Goal: Information Seeking & Learning: Learn about a topic

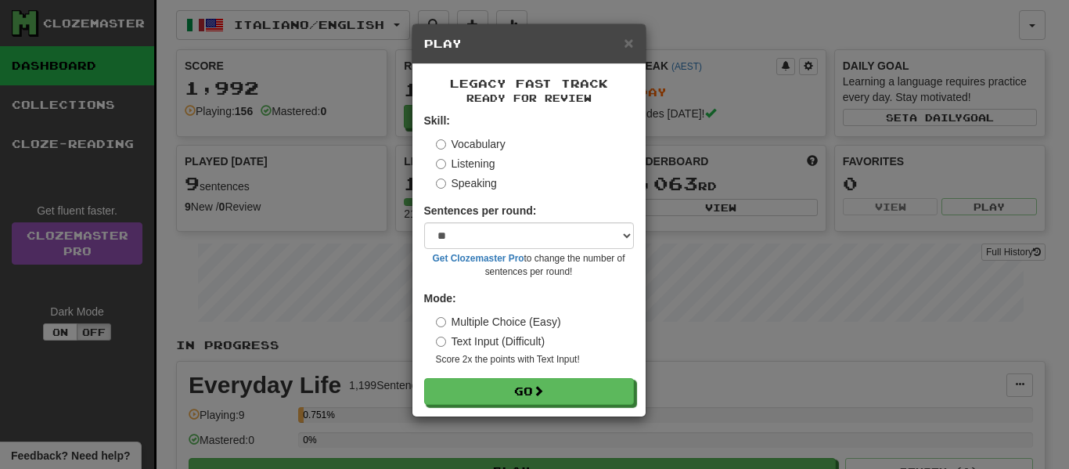
select select "**"
click at [522, 391] on button "Go" at bounding box center [530, 392] width 210 height 27
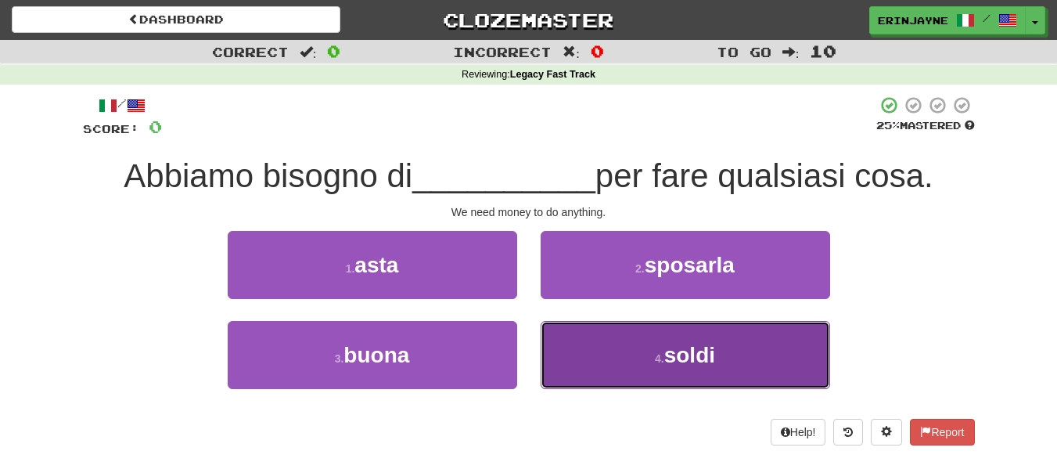
click at [765, 373] on button "4 . soldi" at bounding box center [686, 355] width 290 height 68
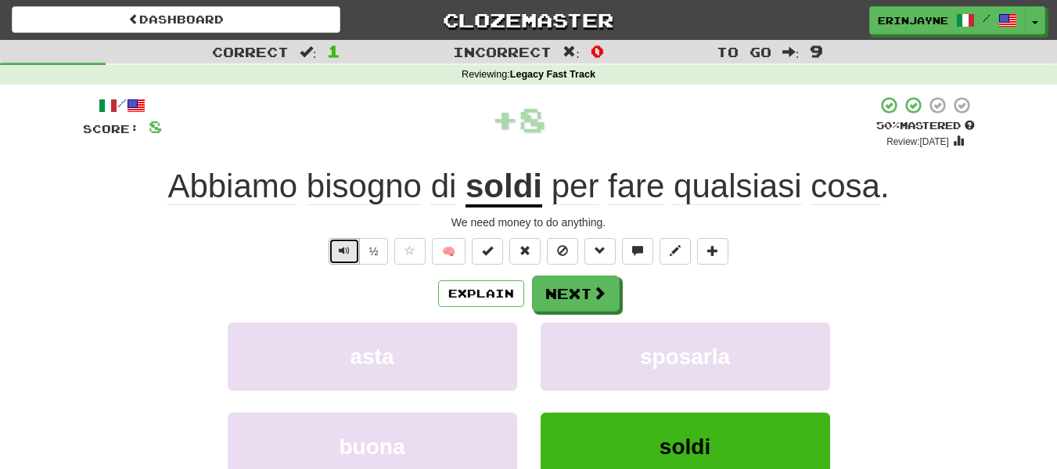
click at [339, 254] on span "Text-to-speech controls" at bounding box center [344, 250] width 11 height 11
click at [339, 258] on button "Text-to-speech controls" at bounding box center [344, 251] width 31 height 27
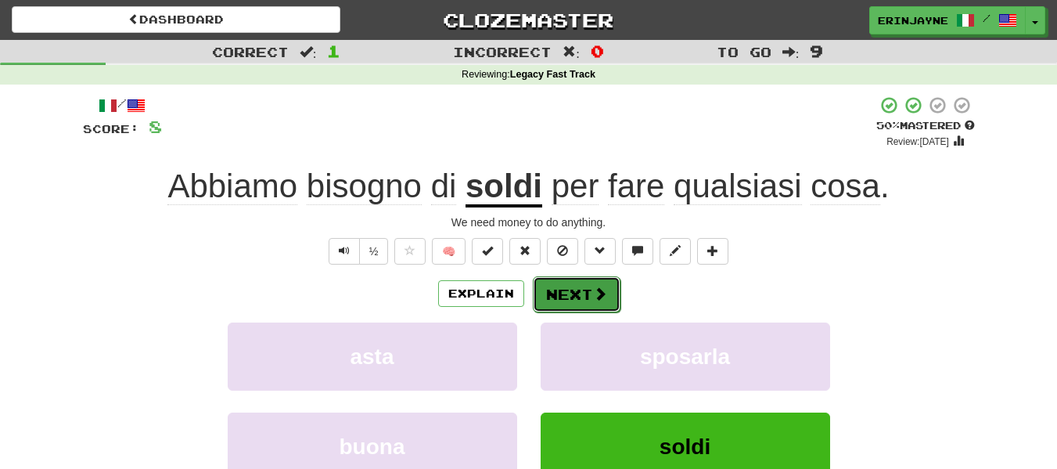
click at [568, 286] on button "Next" at bounding box center [577, 294] width 88 height 36
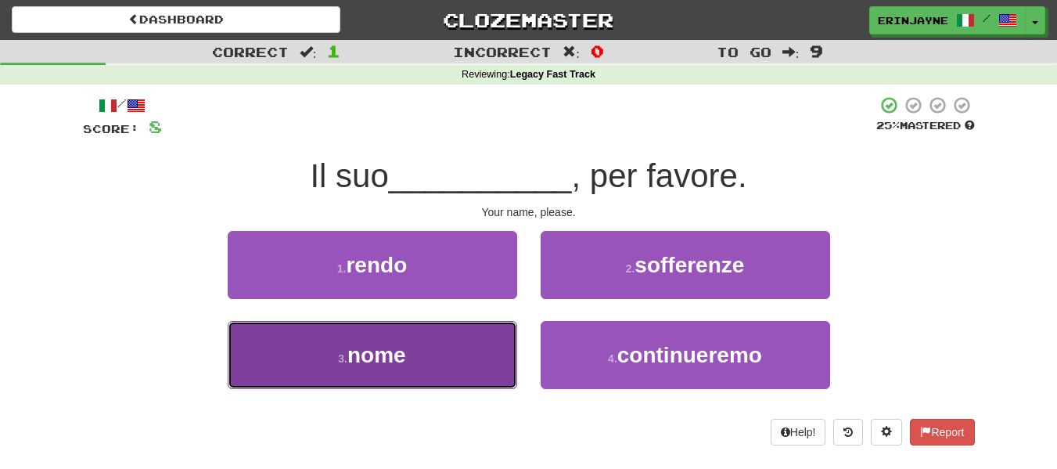
click at [396, 375] on button "3 . nome" at bounding box center [373, 355] width 290 height 68
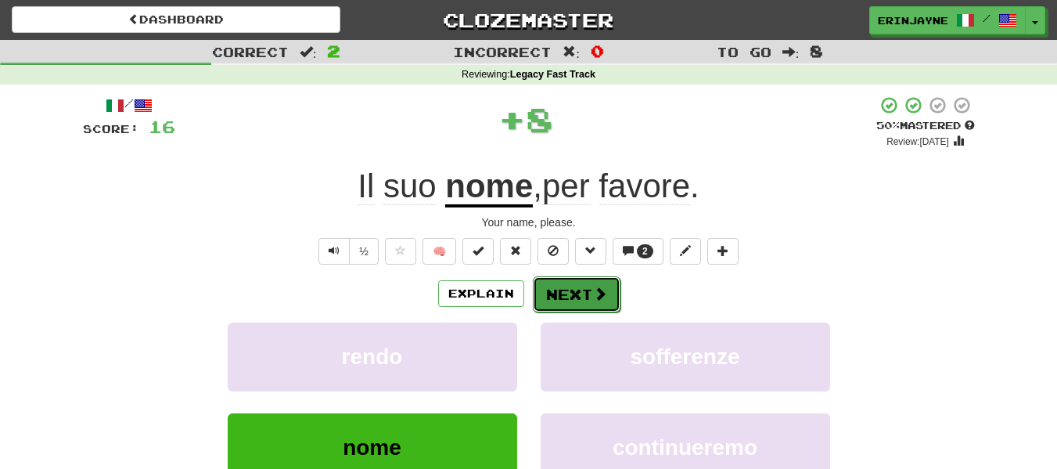
click at [557, 287] on button "Next" at bounding box center [577, 294] width 88 height 36
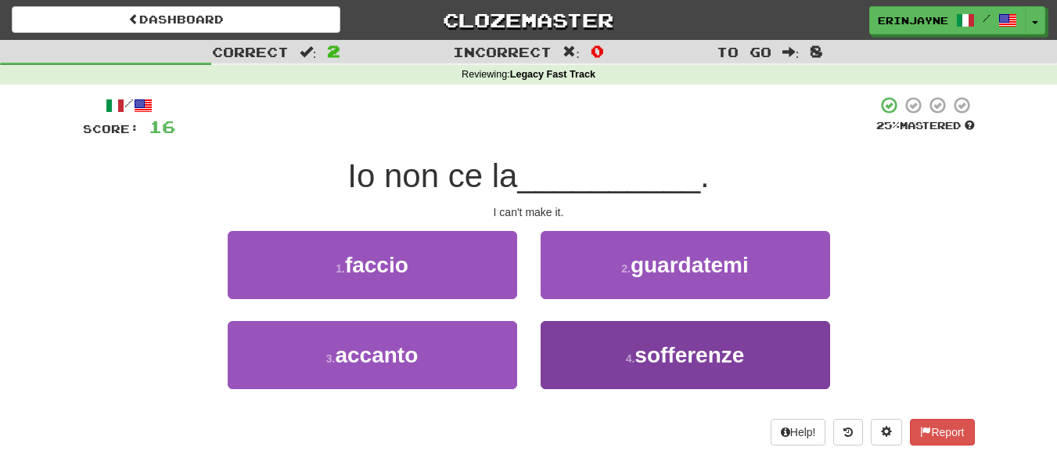
scroll to position [78, 0]
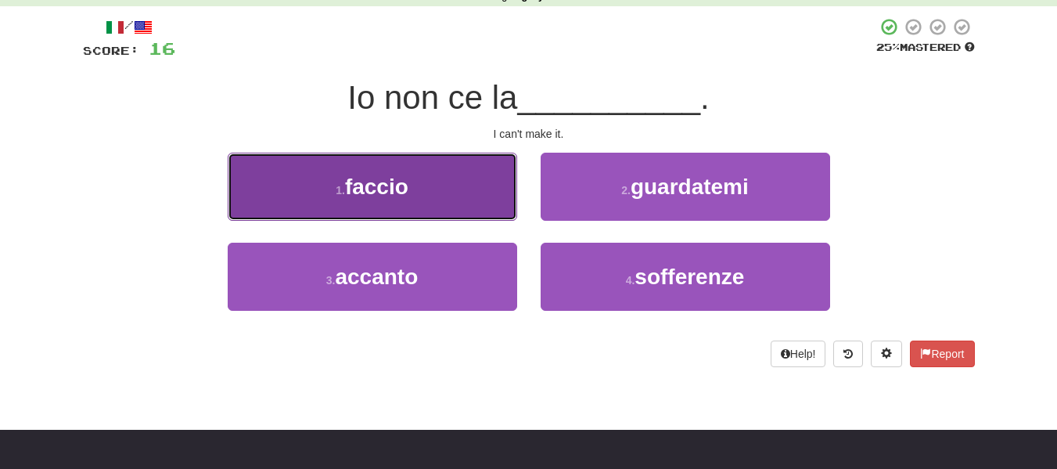
click at [427, 199] on button "1 . faccio" at bounding box center [373, 187] width 290 height 68
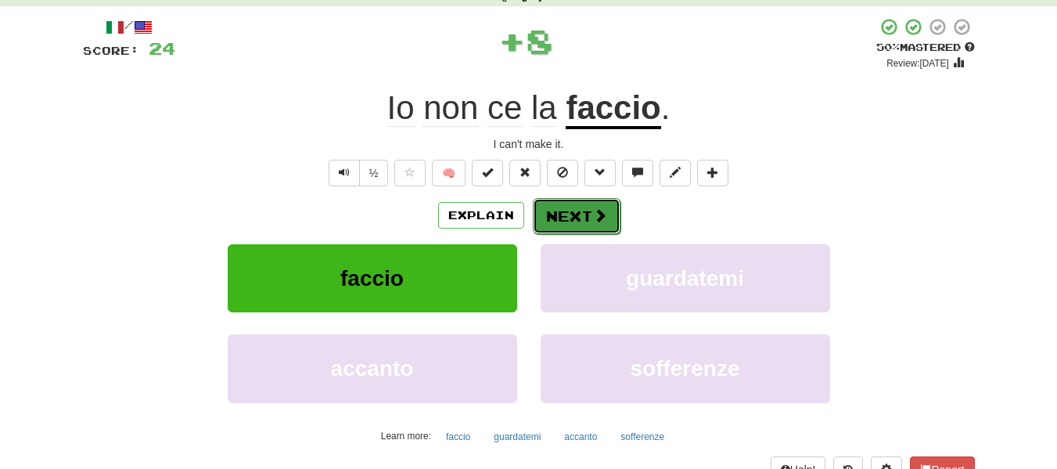
click at [568, 216] on button "Next" at bounding box center [577, 216] width 88 height 36
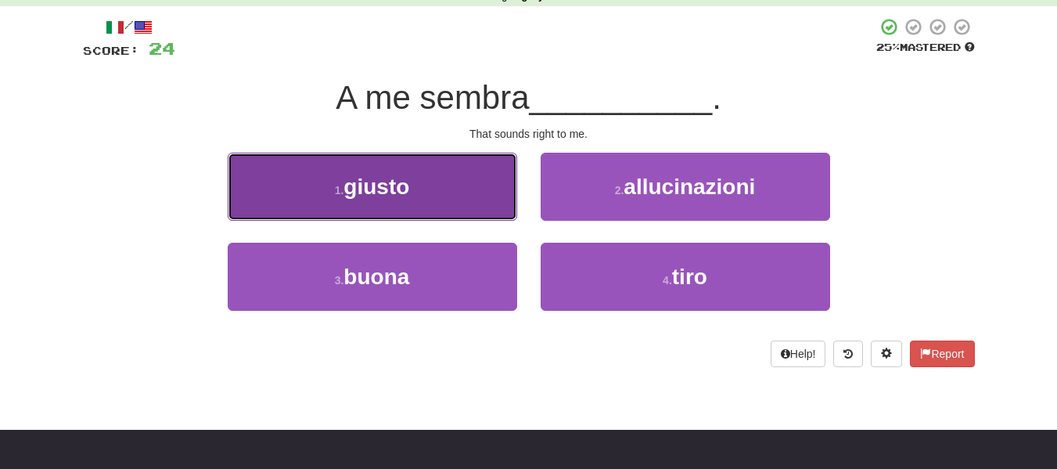
click at [398, 173] on button "1 . giusto" at bounding box center [373, 187] width 290 height 68
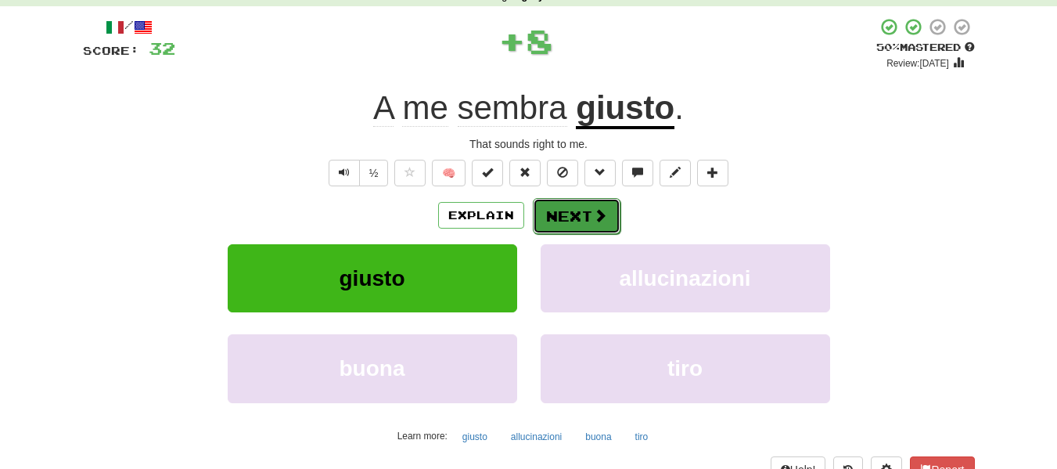
click at [611, 211] on button "Next" at bounding box center [577, 216] width 88 height 36
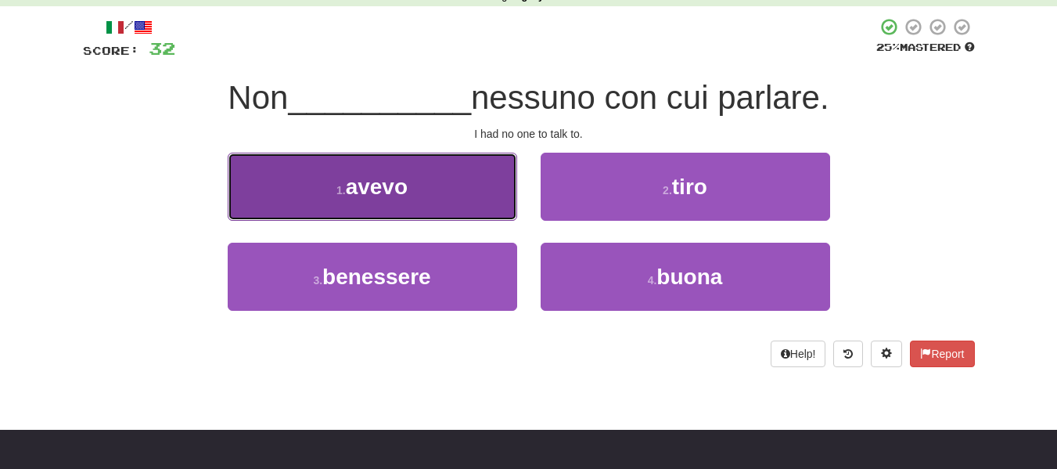
click at [434, 200] on button "1 . avevo" at bounding box center [373, 187] width 290 height 68
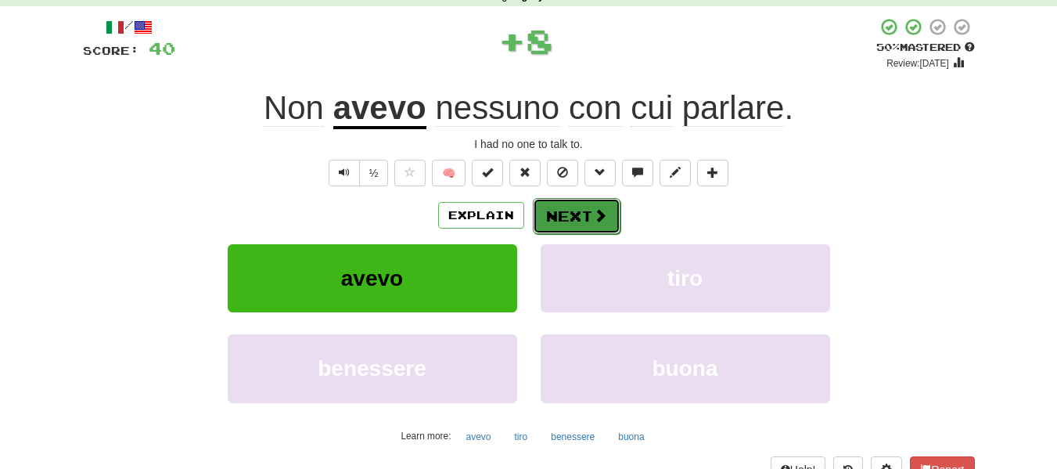
click at [556, 211] on button "Next" at bounding box center [577, 216] width 88 height 36
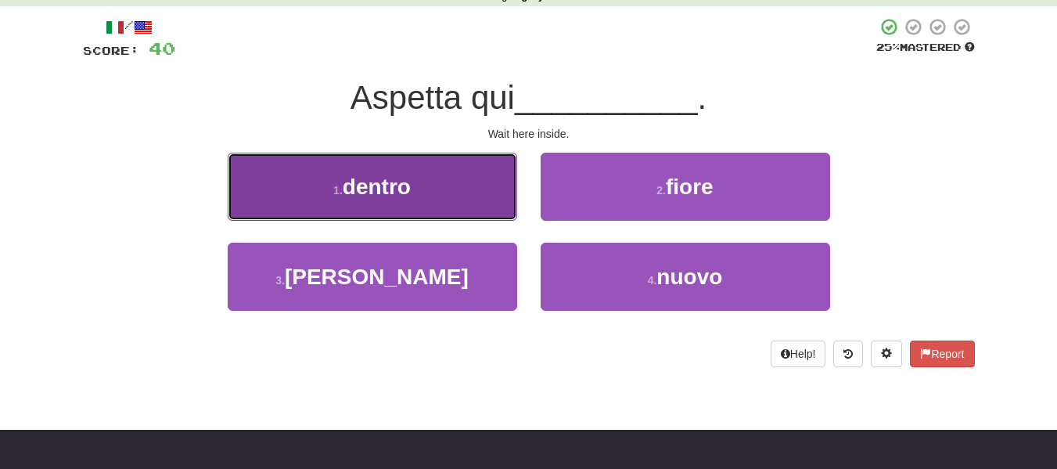
click at [445, 193] on button "1 . dentro" at bounding box center [373, 187] width 290 height 68
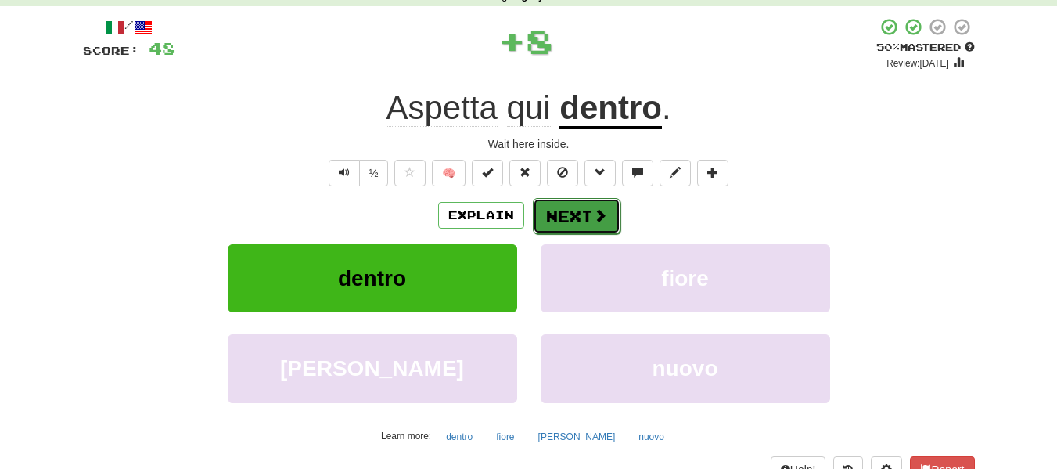
click at [594, 213] on span at bounding box center [600, 215] width 14 height 14
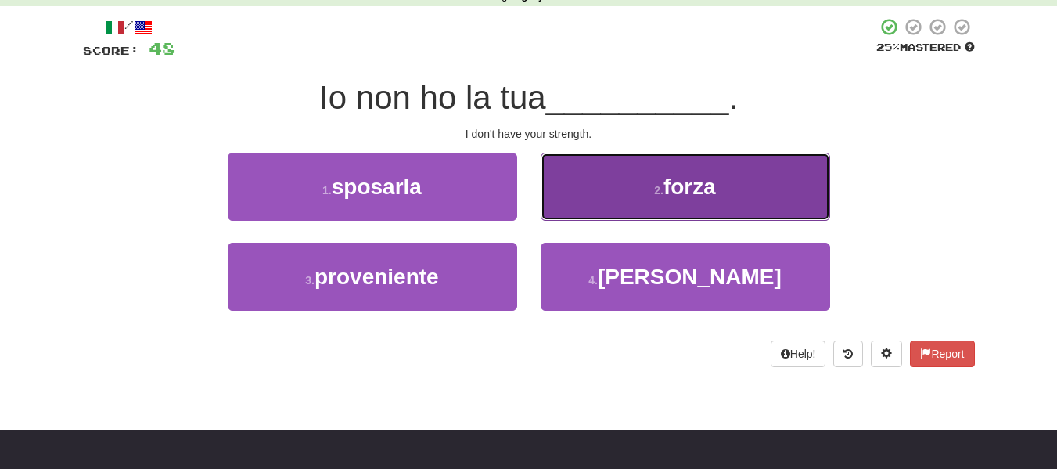
click at [663, 209] on button "2 . forza" at bounding box center [686, 187] width 290 height 68
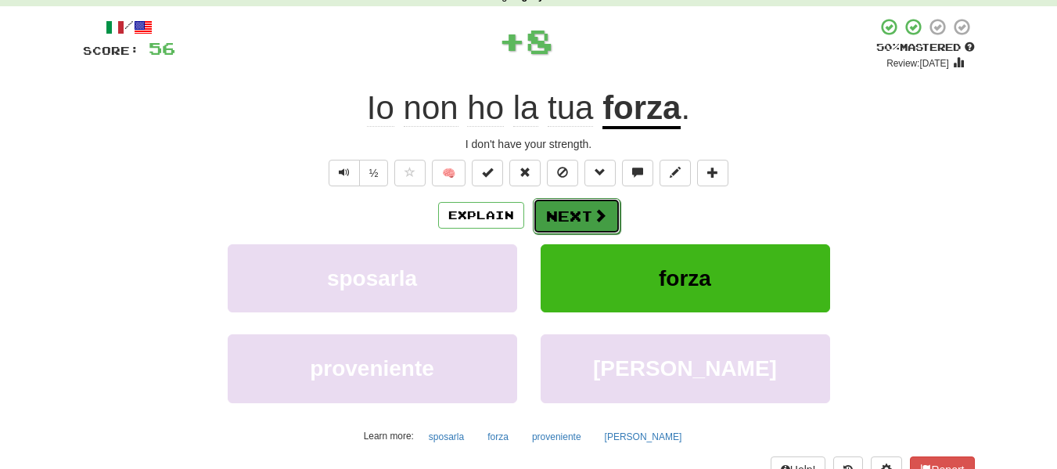
click at [557, 228] on button "Next" at bounding box center [577, 216] width 88 height 36
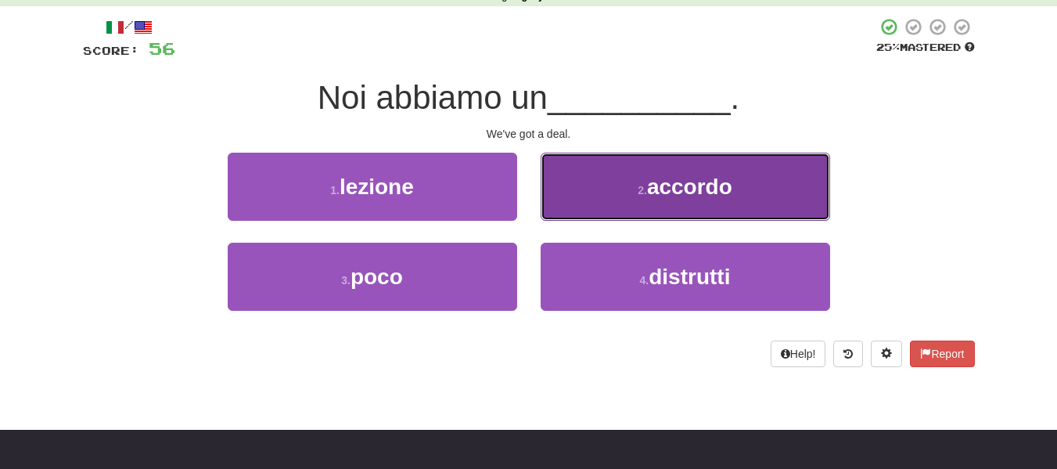
click at [639, 201] on button "2 . accordo" at bounding box center [686, 187] width 290 height 68
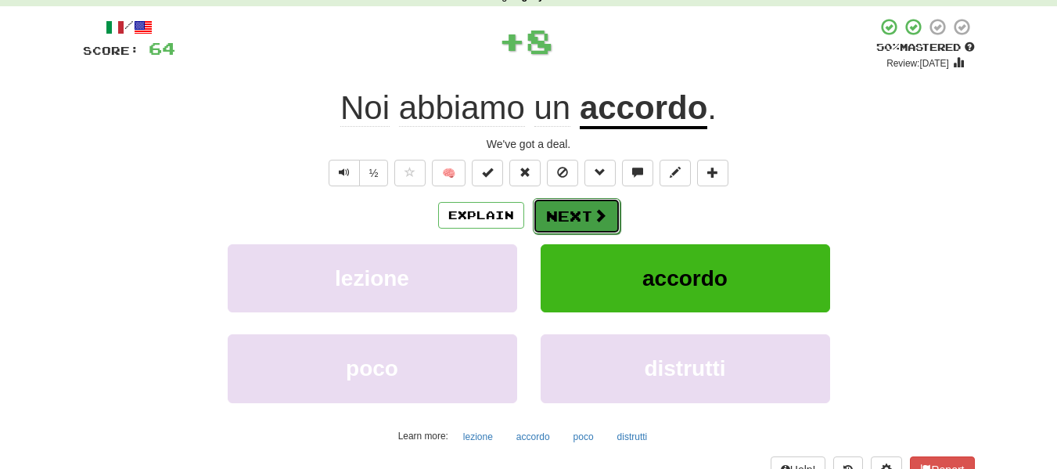
click at [588, 217] on button "Next" at bounding box center [577, 216] width 88 height 36
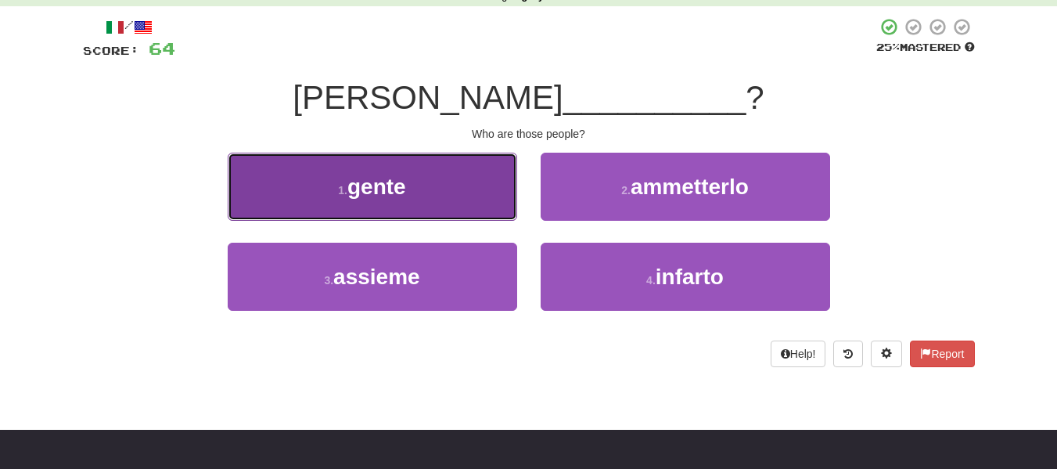
click at [351, 186] on span "gente" at bounding box center [377, 187] width 59 height 24
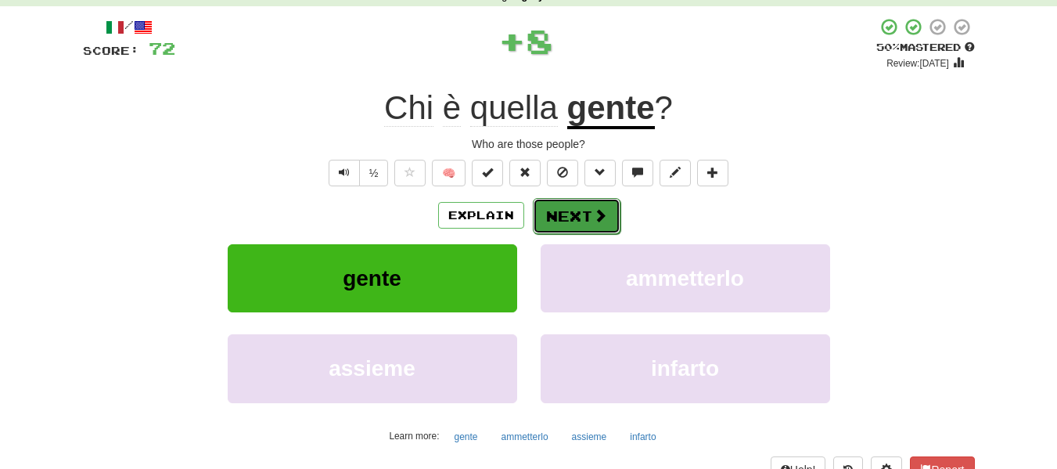
click at [610, 222] on button "Next" at bounding box center [577, 216] width 88 height 36
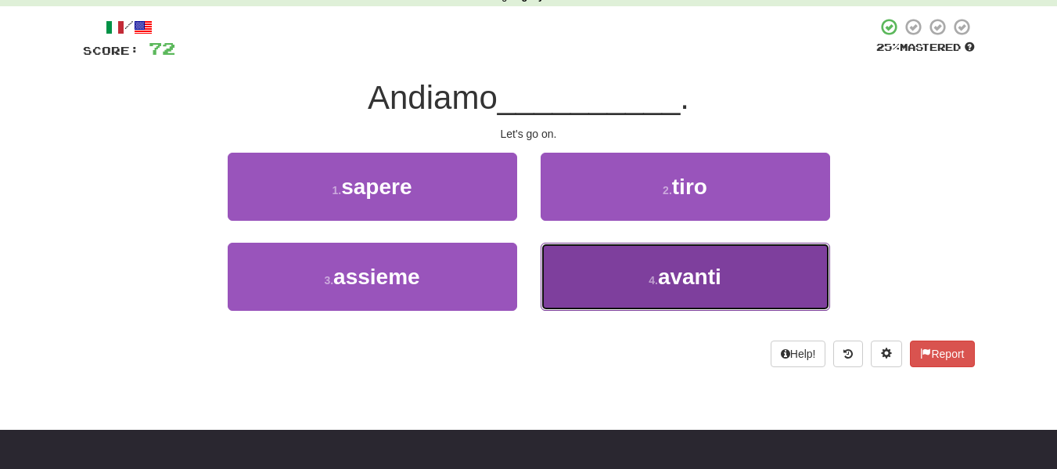
click at [617, 288] on button "4 . avanti" at bounding box center [686, 277] width 290 height 68
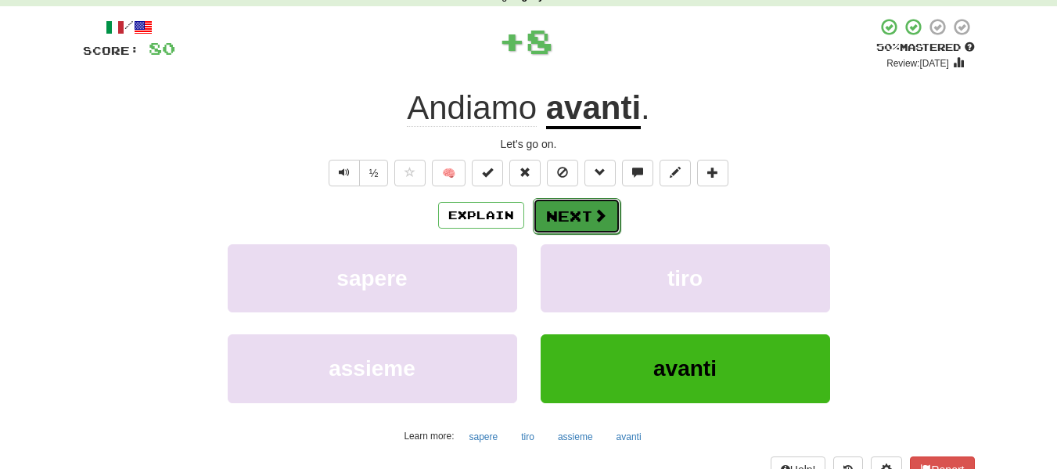
click at [593, 214] on span at bounding box center [600, 215] width 14 height 14
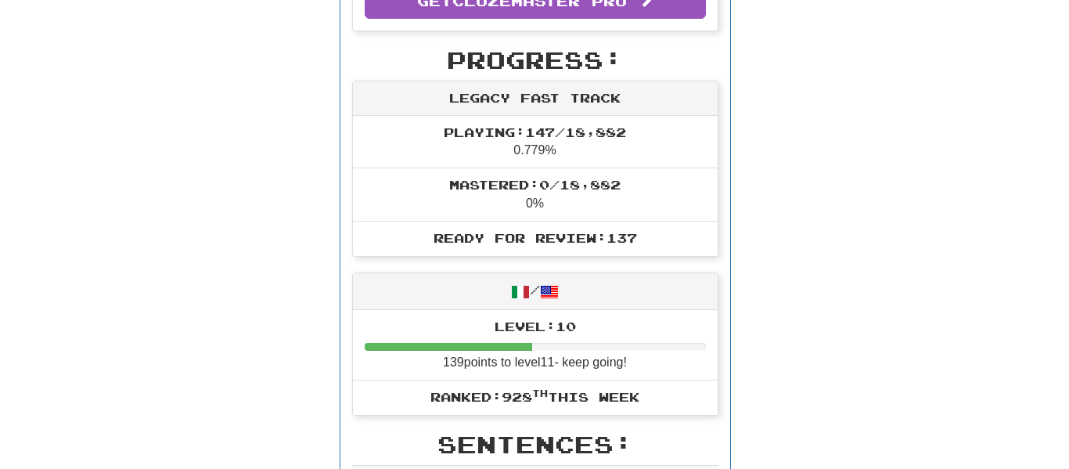
scroll to position [0, 0]
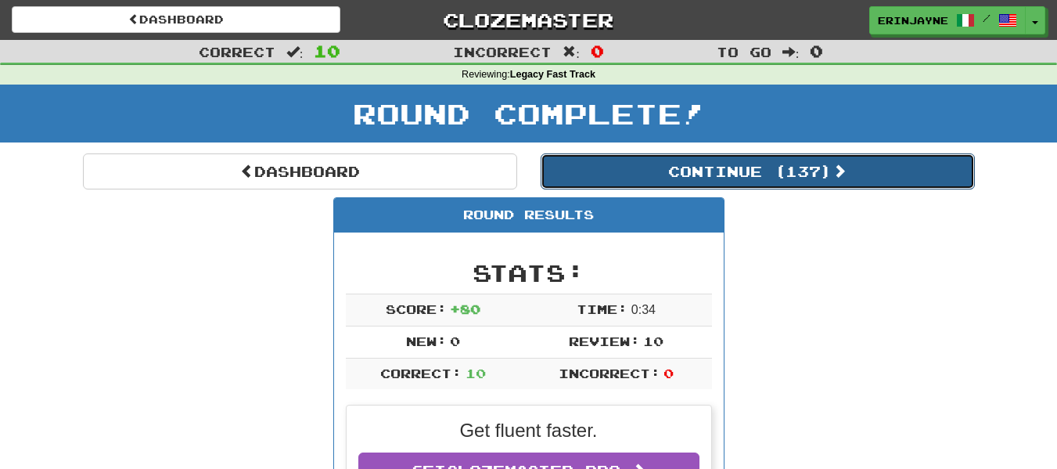
click at [754, 172] on button "Continue ( 137 )" at bounding box center [758, 171] width 434 height 36
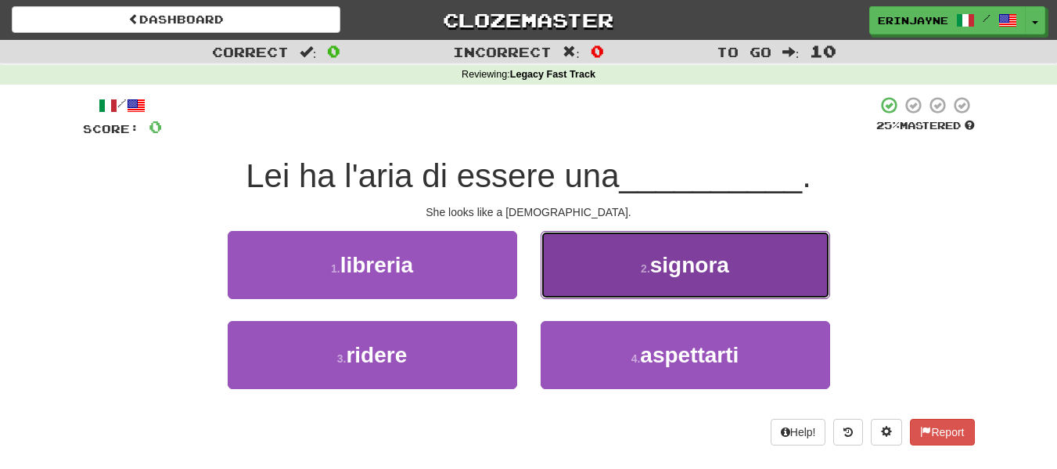
click at [646, 262] on small "2 ." at bounding box center [645, 268] width 9 height 13
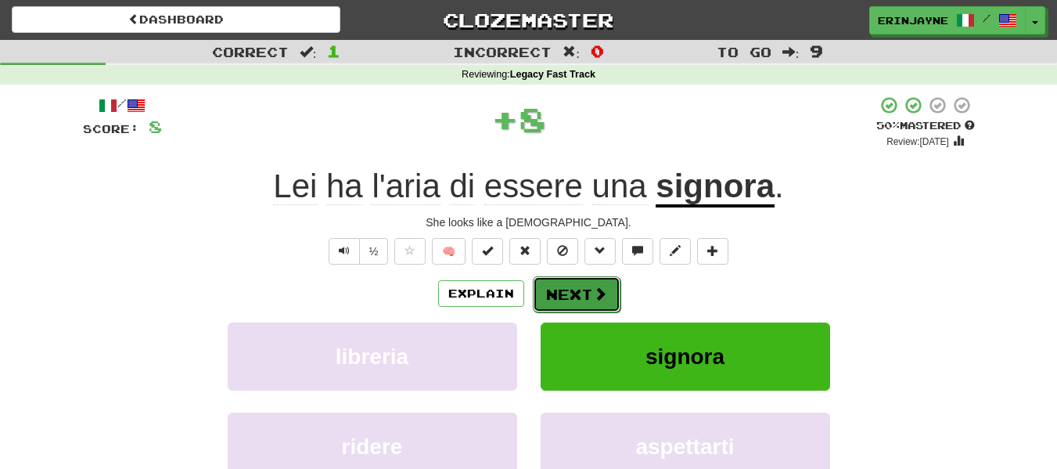
click at [560, 301] on button "Next" at bounding box center [577, 294] width 88 height 36
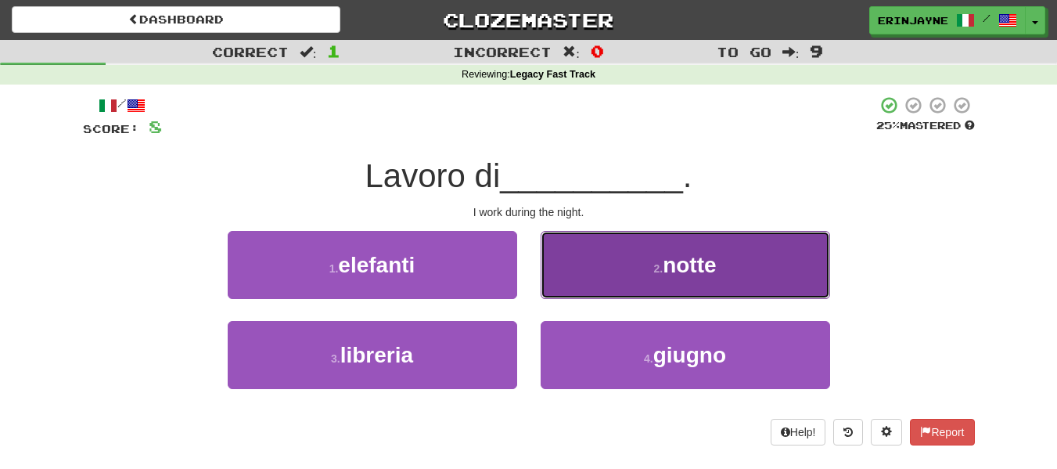
click at [698, 266] on span "notte" at bounding box center [689, 265] width 53 height 24
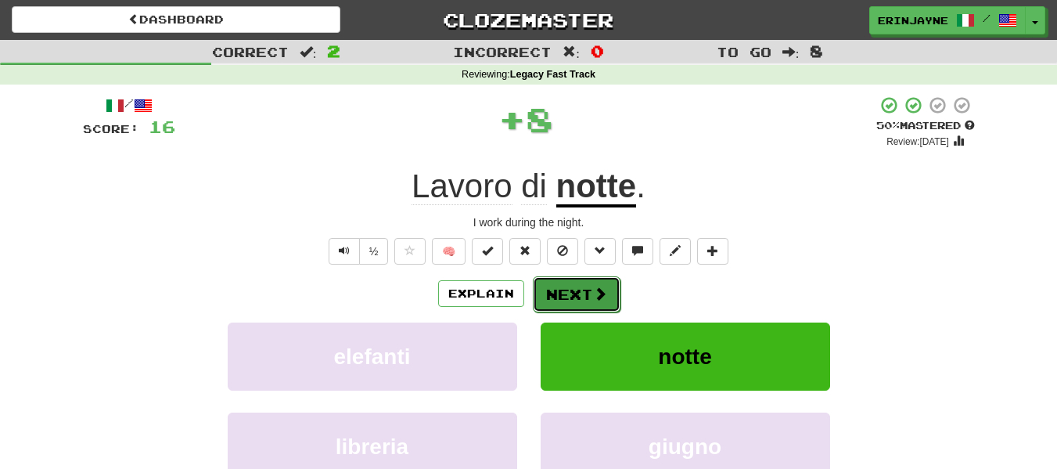
click at [596, 305] on button "Next" at bounding box center [577, 294] width 88 height 36
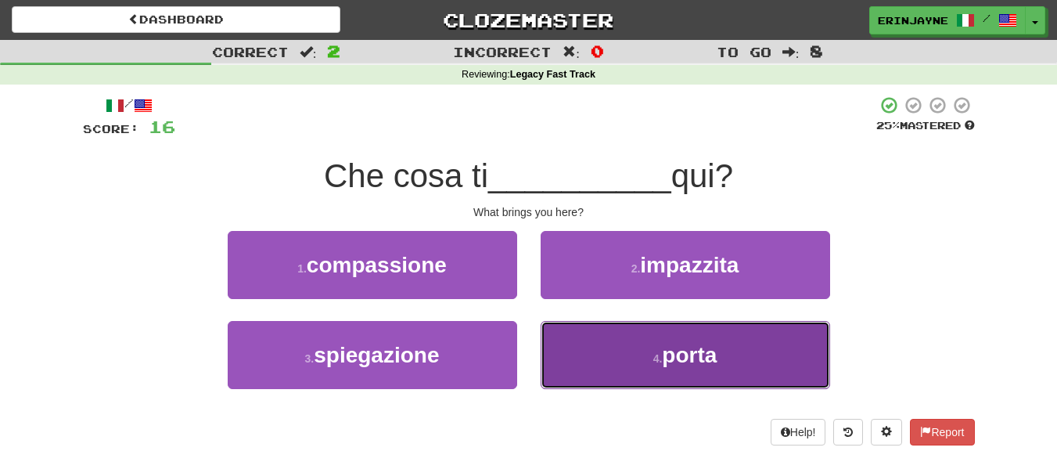
click at [667, 337] on button "4 . porta" at bounding box center [686, 355] width 290 height 68
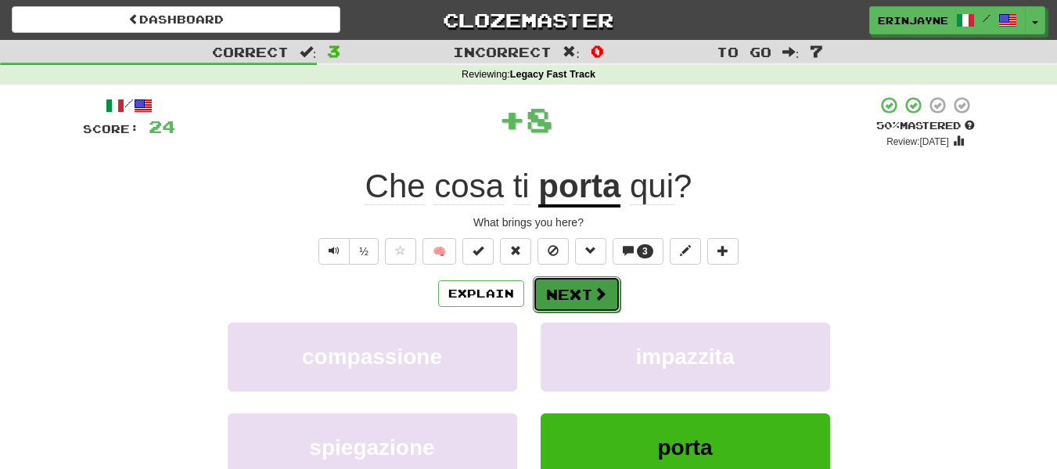
click at [600, 288] on span at bounding box center [600, 293] width 14 height 14
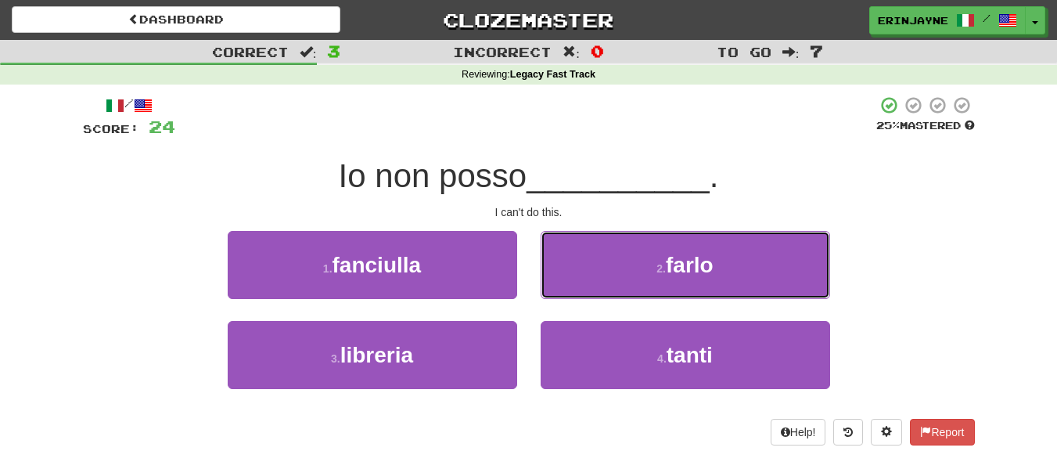
click at [600, 288] on button "2 . farlo" at bounding box center [686, 265] width 290 height 68
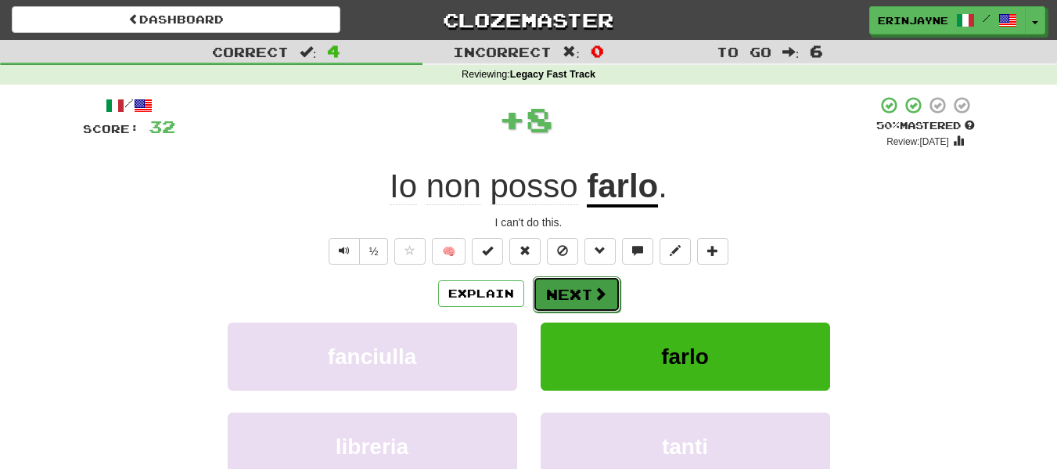
click at [594, 296] on span at bounding box center [600, 293] width 14 height 14
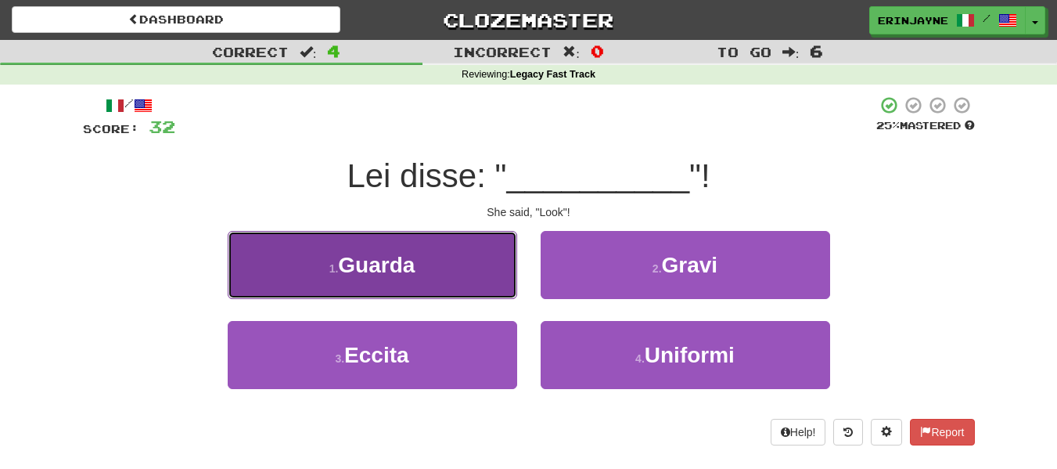
click at [401, 258] on span "Guarda" at bounding box center [376, 265] width 77 height 24
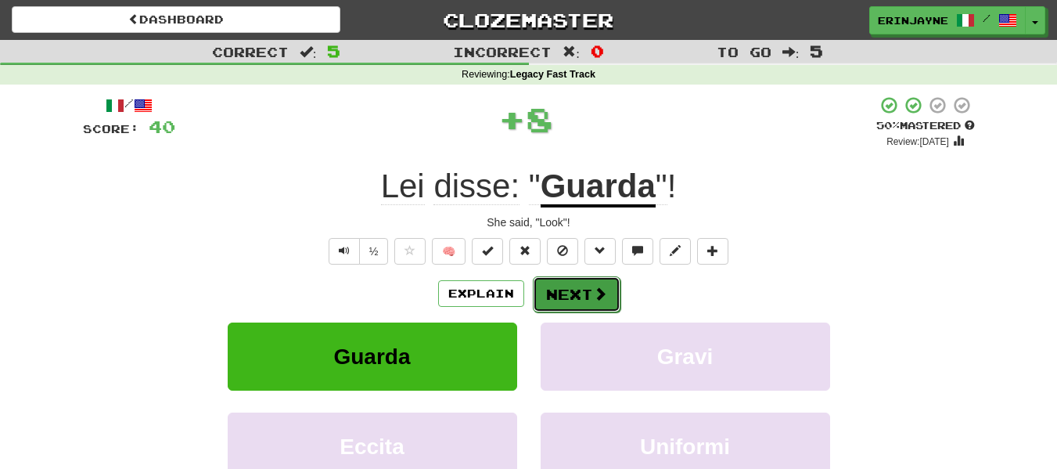
click at [567, 297] on button "Next" at bounding box center [577, 294] width 88 height 36
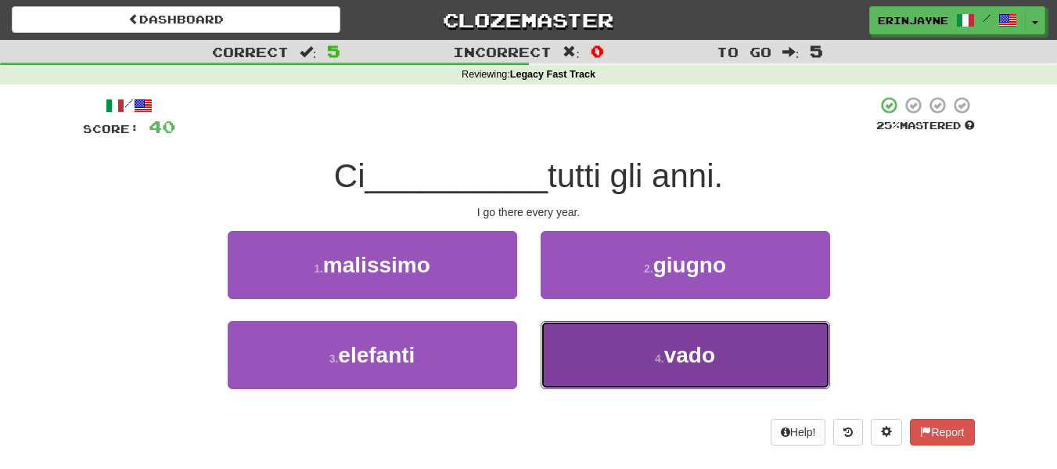
click at [585, 355] on button "4 . vado" at bounding box center [686, 355] width 290 height 68
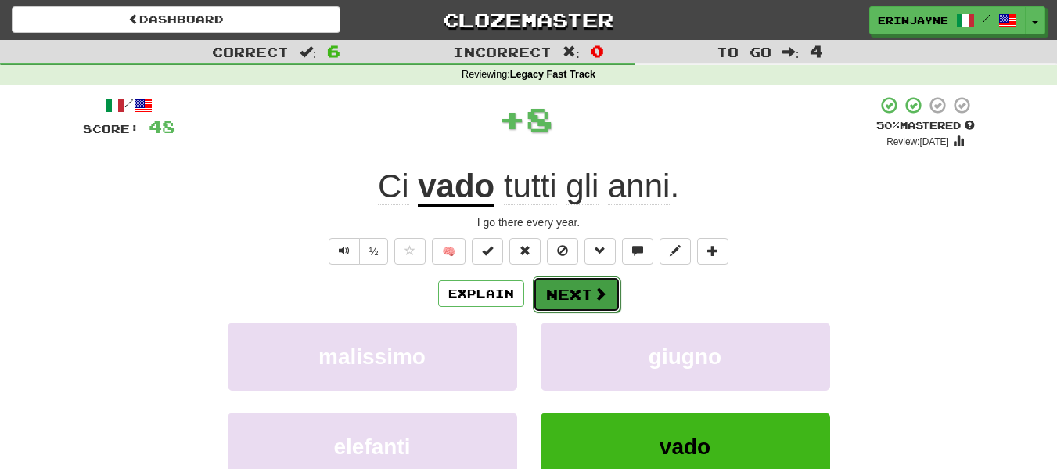
click at [567, 300] on button "Next" at bounding box center [577, 294] width 88 height 36
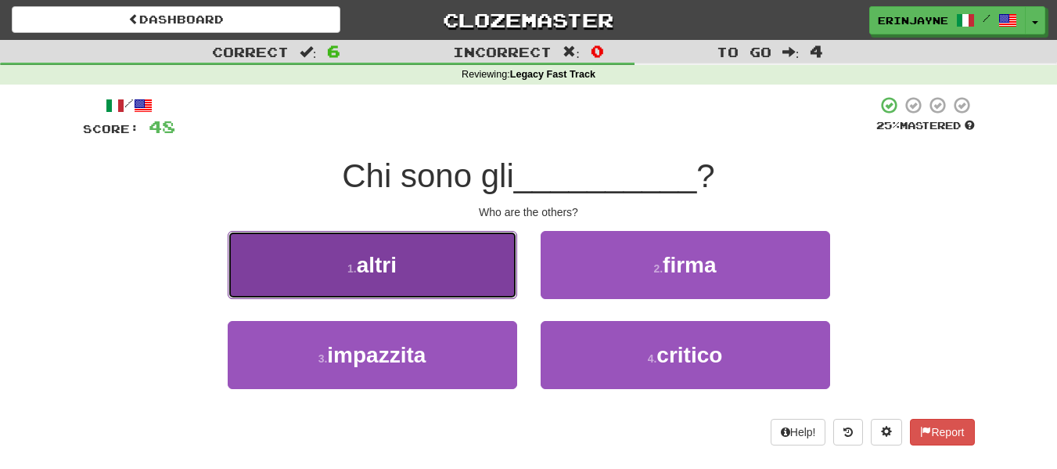
click at [427, 231] on button "1 . altri" at bounding box center [373, 265] width 290 height 68
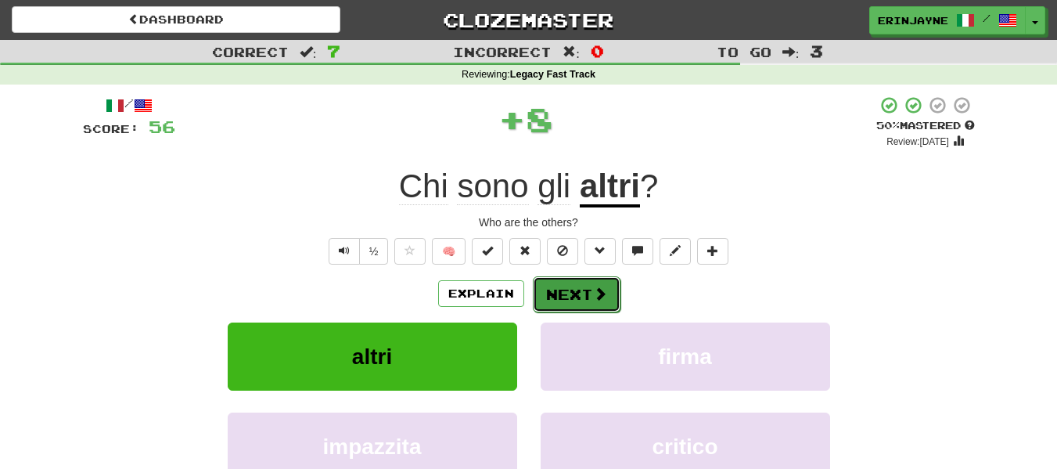
click at [606, 296] on button "Next" at bounding box center [577, 294] width 88 height 36
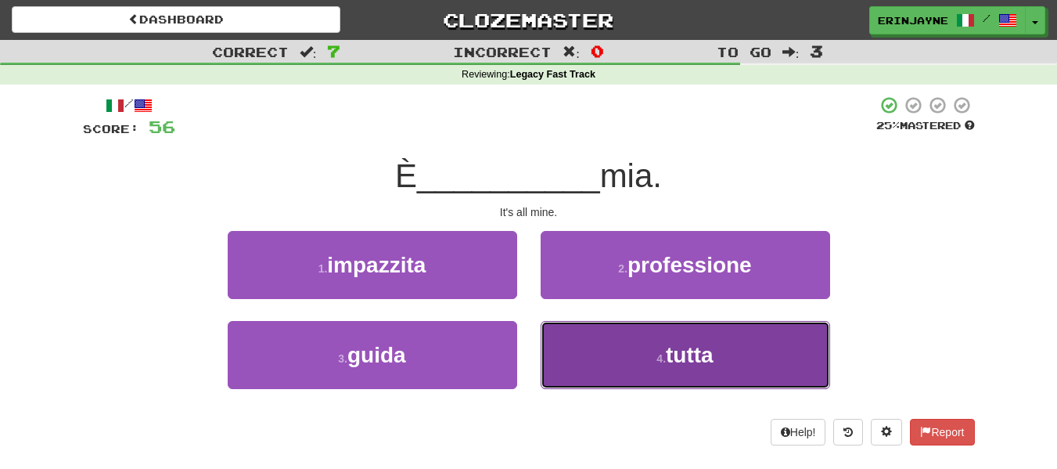
click at [725, 351] on button "4 . tutta" at bounding box center [686, 355] width 290 height 68
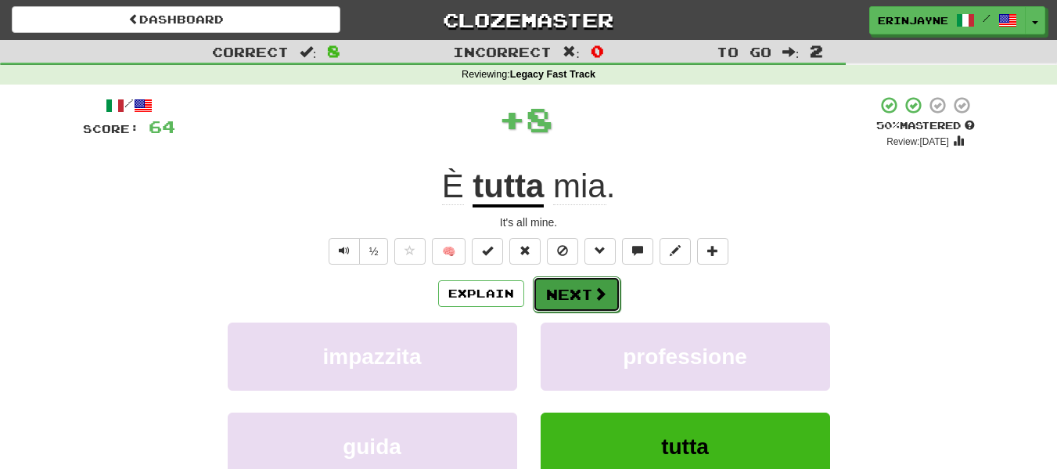
click at [569, 291] on button "Next" at bounding box center [577, 294] width 88 height 36
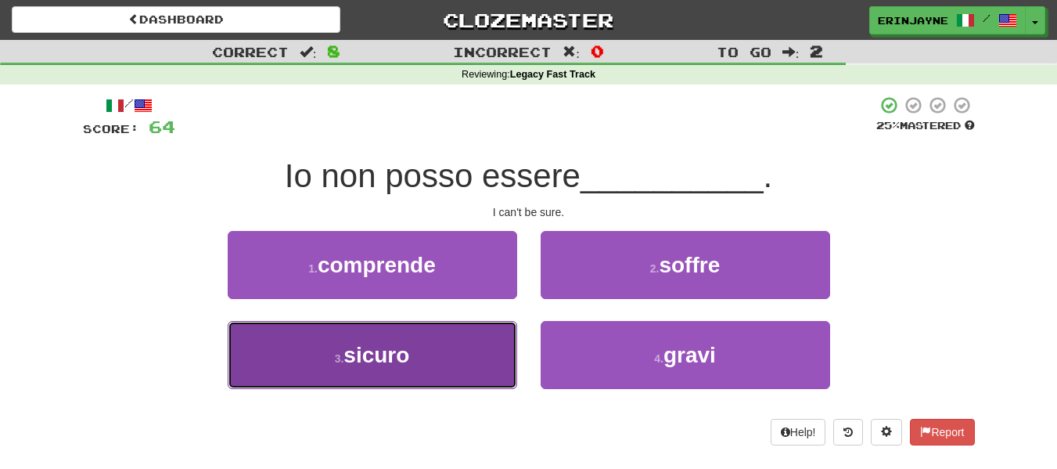
click at [489, 344] on button "3 . sicuro" at bounding box center [373, 355] width 290 height 68
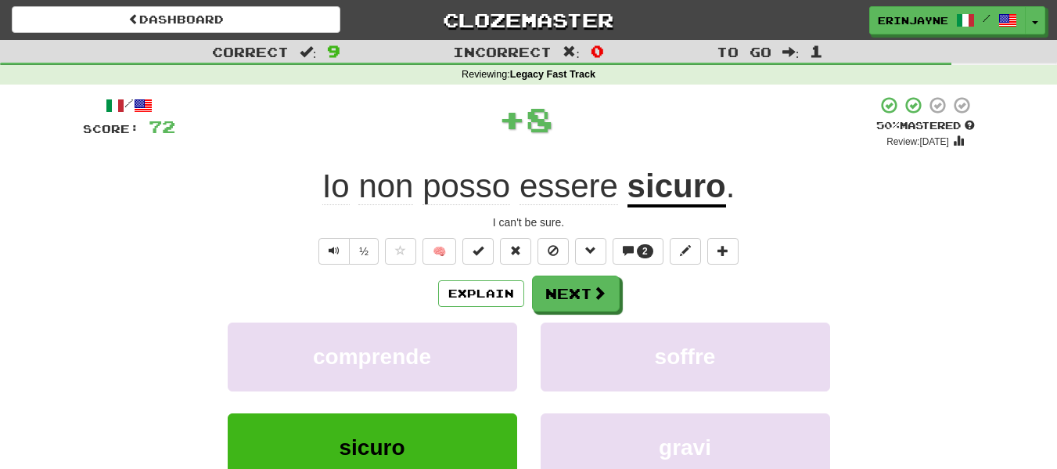
click at [607, 312] on div "Explain Next comprende soffre sicuro gravi Learn more: comprende soffre sicuro …" at bounding box center [529, 401] width 892 height 251
click at [595, 303] on button "Next" at bounding box center [577, 294] width 88 height 36
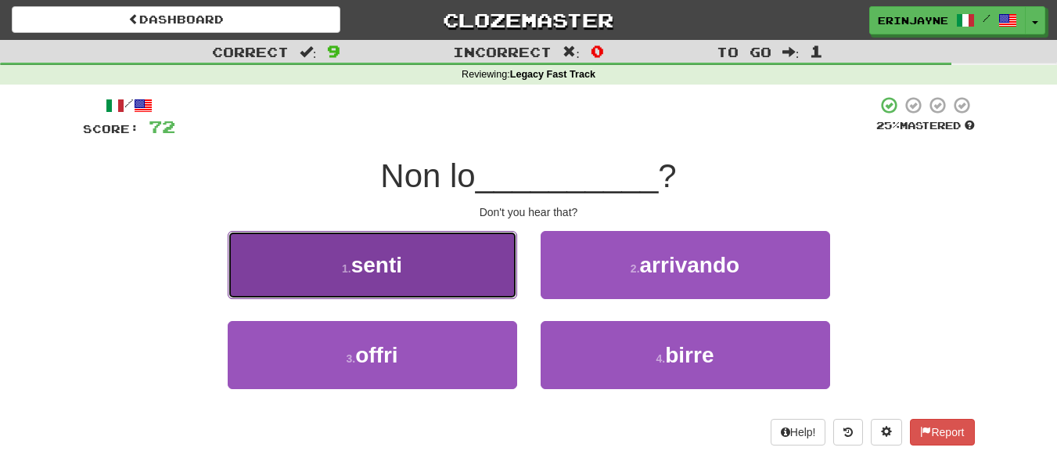
click at [410, 269] on button "1 . senti" at bounding box center [373, 265] width 290 height 68
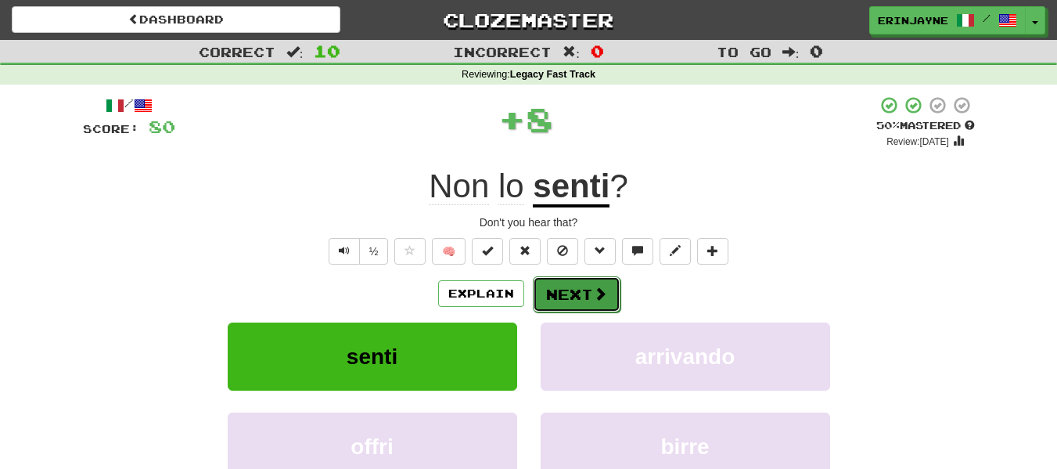
click at [562, 302] on button "Next" at bounding box center [577, 294] width 88 height 36
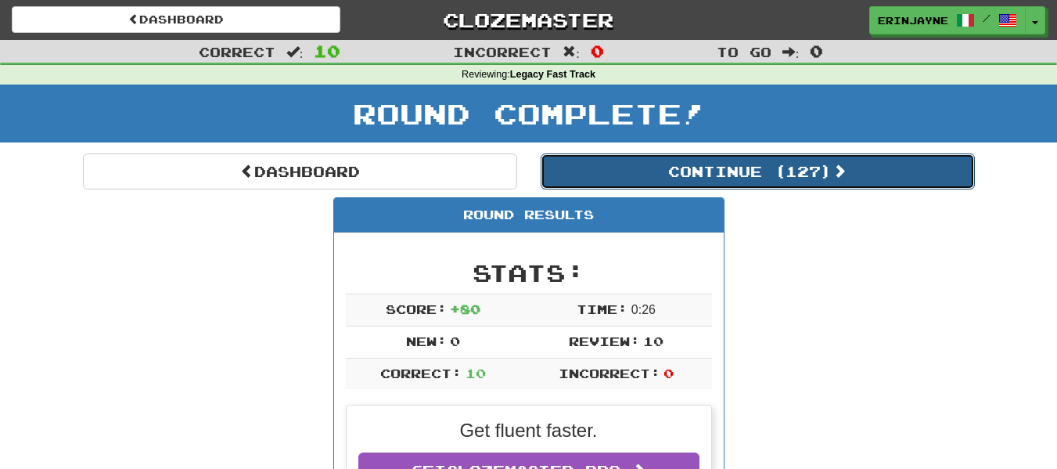
click at [715, 173] on button "Continue ( 127 )" at bounding box center [758, 171] width 434 height 36
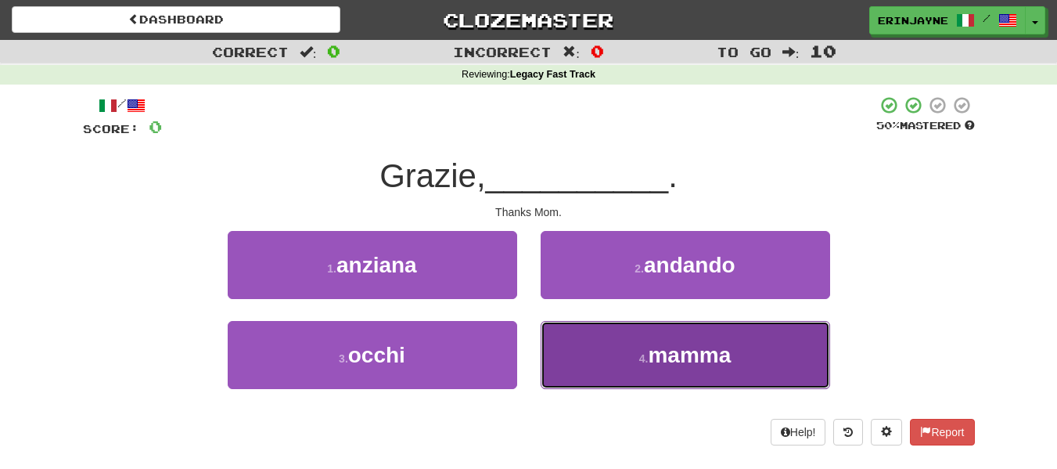
click at [639, 360] on small "4 ." at bounding box center [643, 358] width 9 height 13
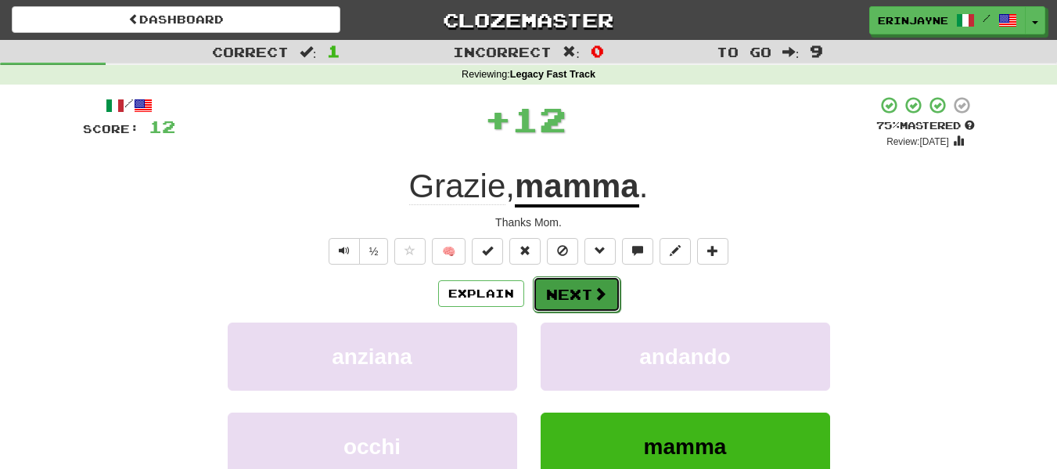
click at [566, 301] on button "Next" at bounding box center [577, 294] width 88 height 36
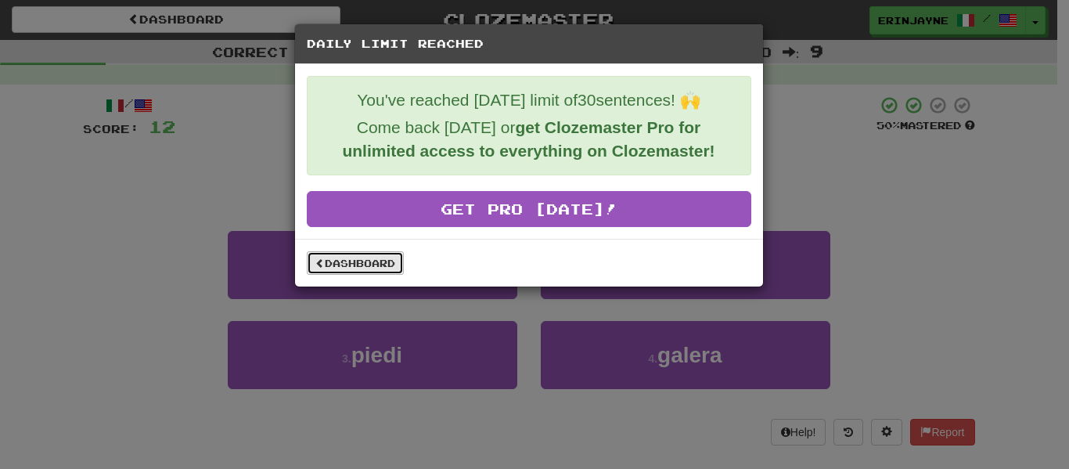
click at [335, 258] on link "Dashboard" at bounding box center [355, 262] width 97 height 23
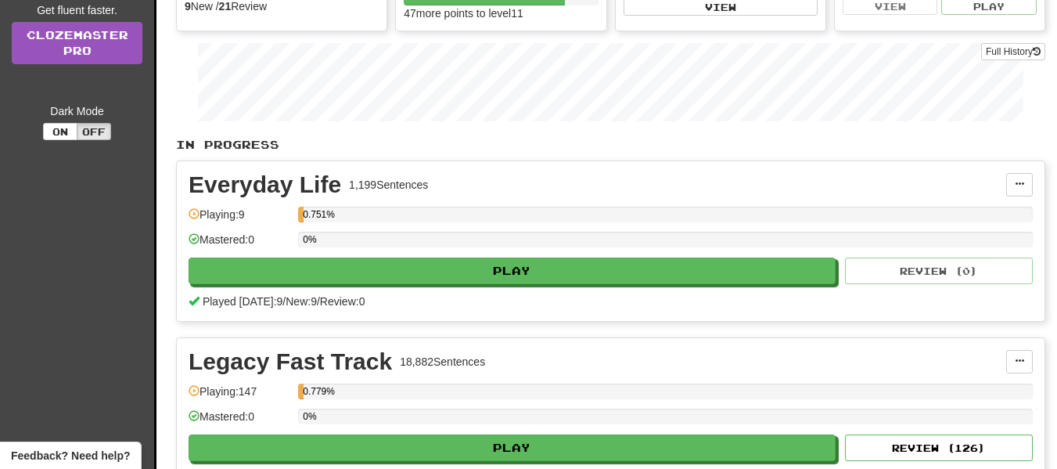
scroll to position [313, 0]
